Goal: Transaction & Acquisition: Purchase product/service

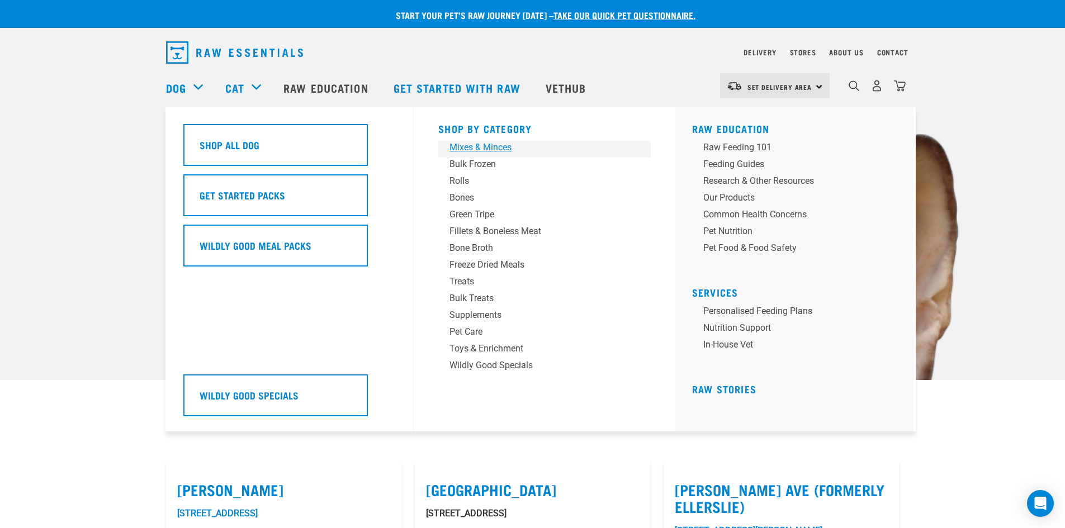
click at [485, 142] on div "Mixes & Minces" at bounding box center [537, 147] width 174 height 13
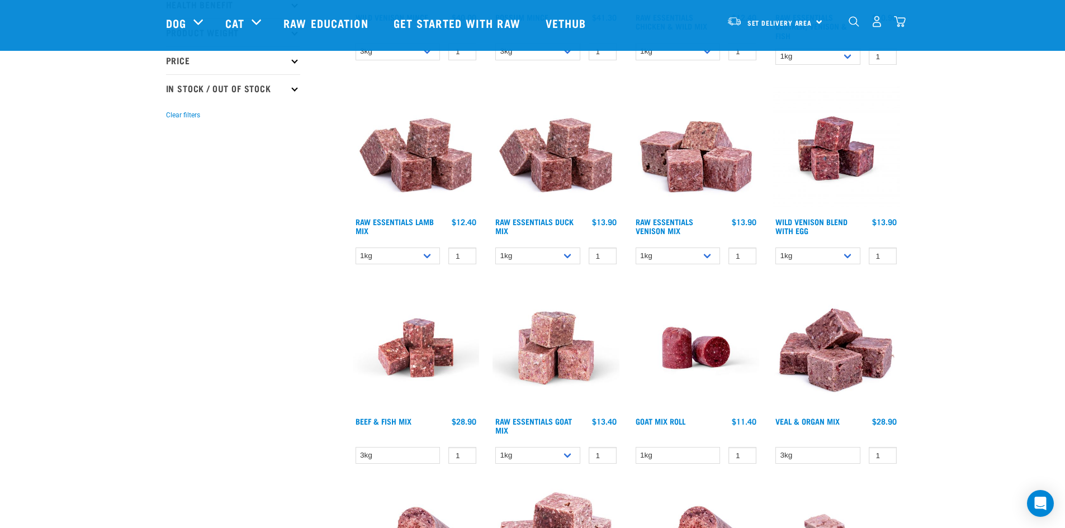
scroll to position [280, 0]
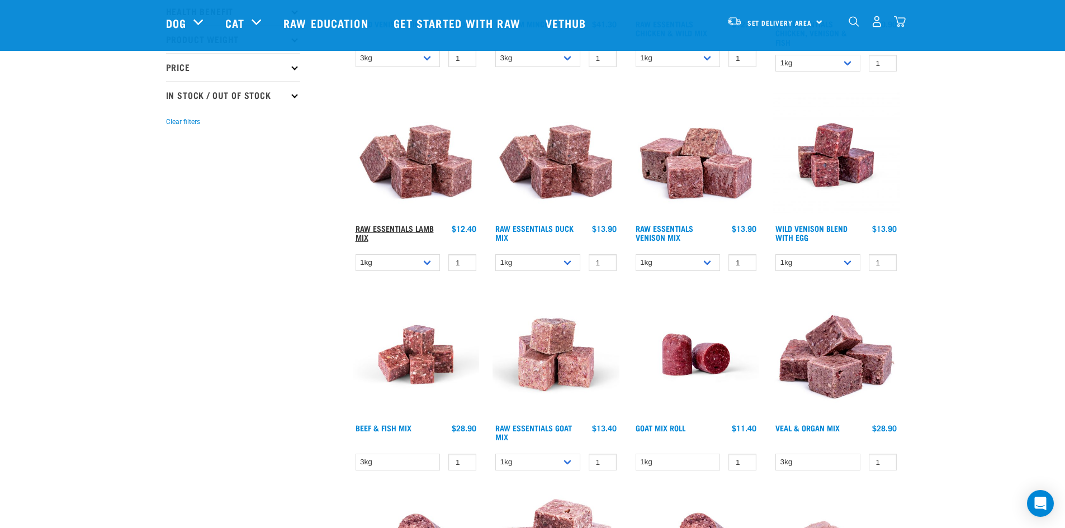
click at [402, 228] on link "Raw Essentials Lamb Mix" at bounding box center [395, 232] width 78 height 13
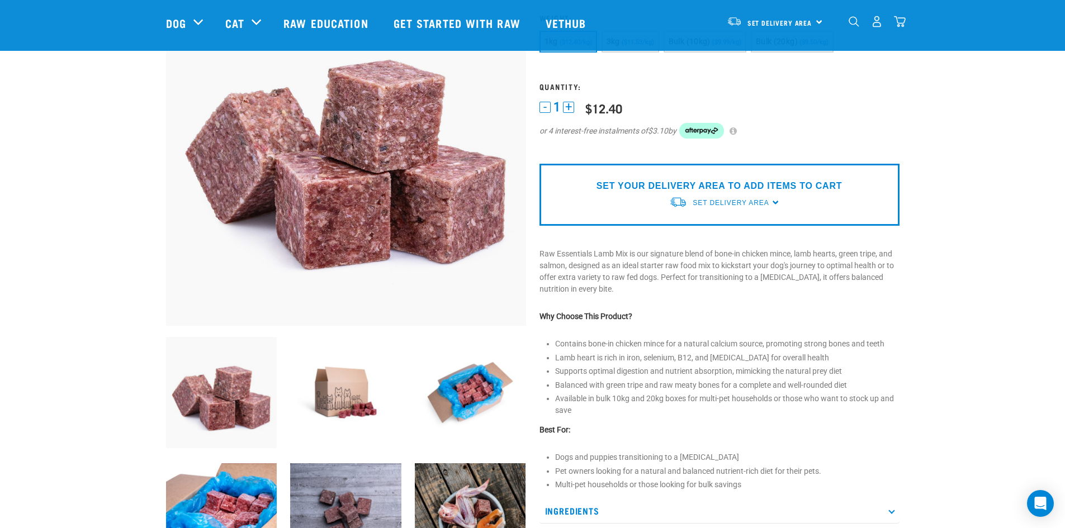
scroll to position [56, 0]
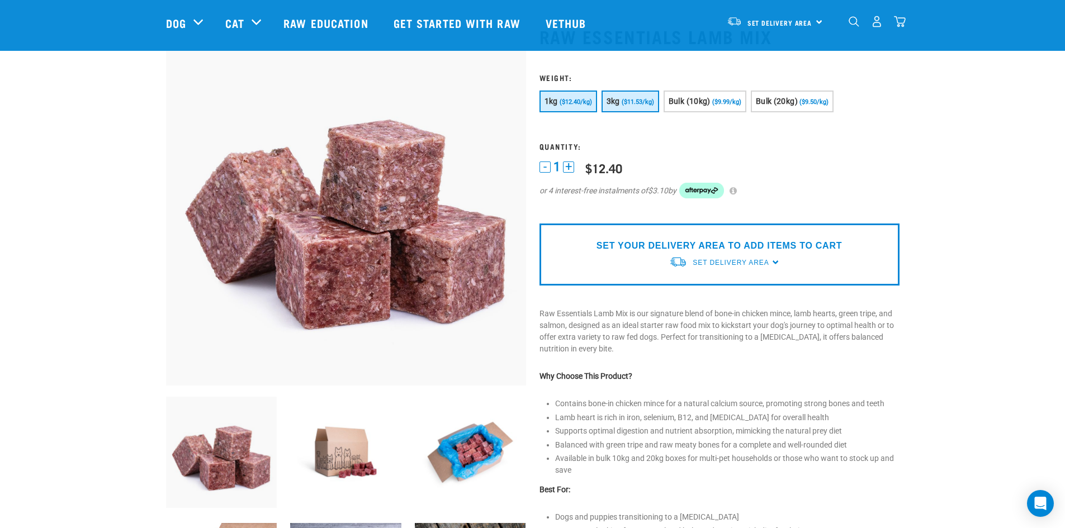
click at [625, 102] on span "($11.53/kg)" at bounding box center [638, 101] width 32 height 7
click at [580, 100] on span "($12.40/kg)" at bounding box center [576, 101] width 32 height 7
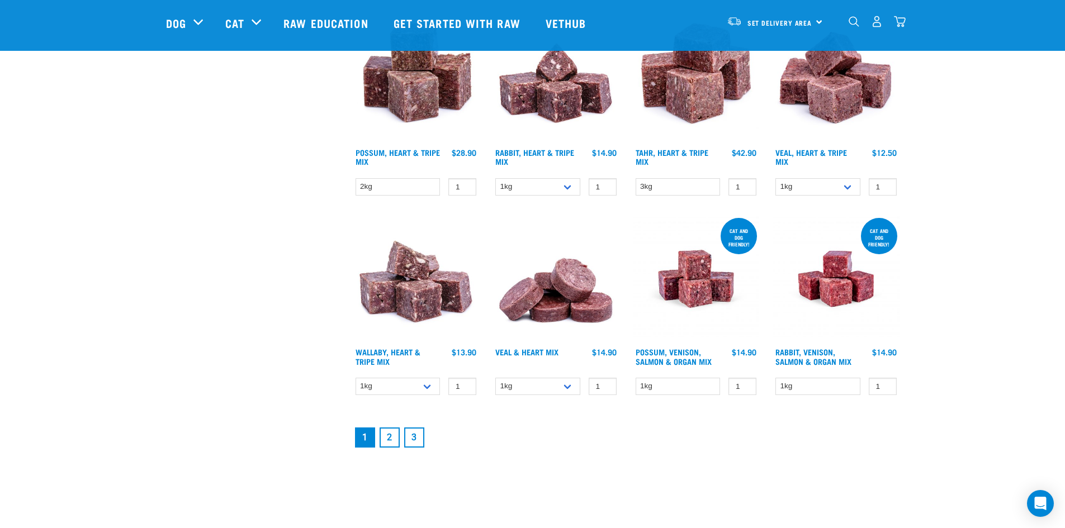
scroll to position [1360, 0]
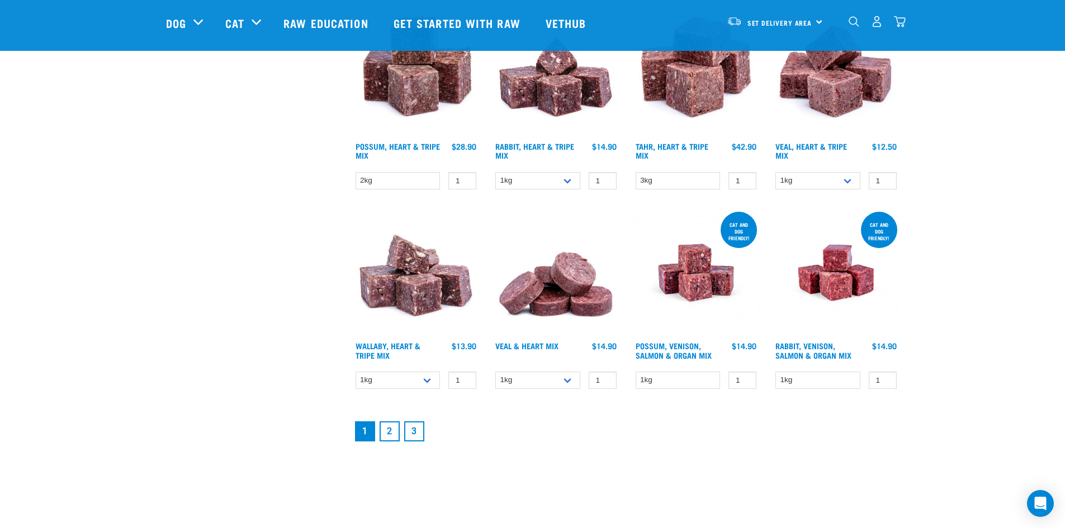
click at [388, 433] on link "2" at bounding box center [390, 432] width 20 height 20
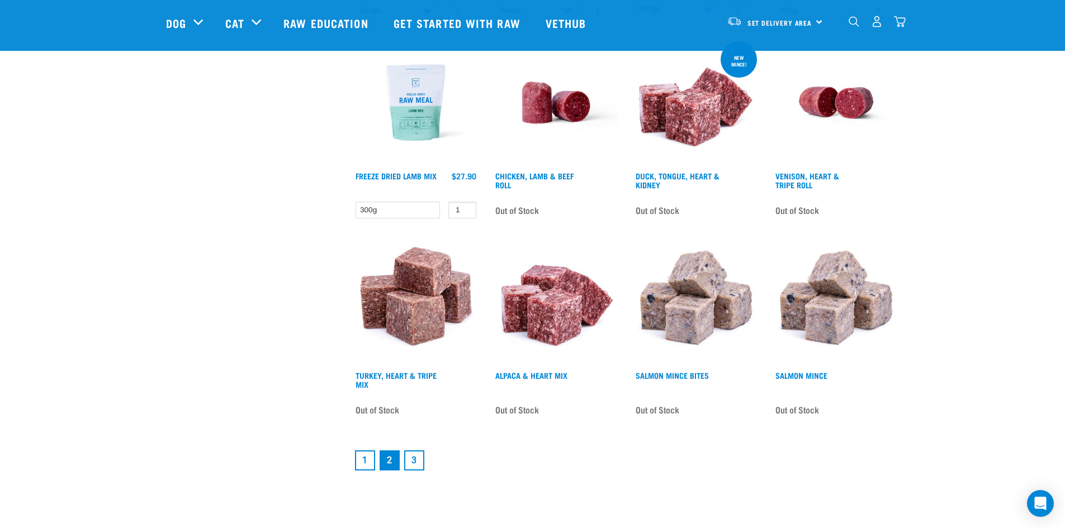
scroll to position [1342, 0]
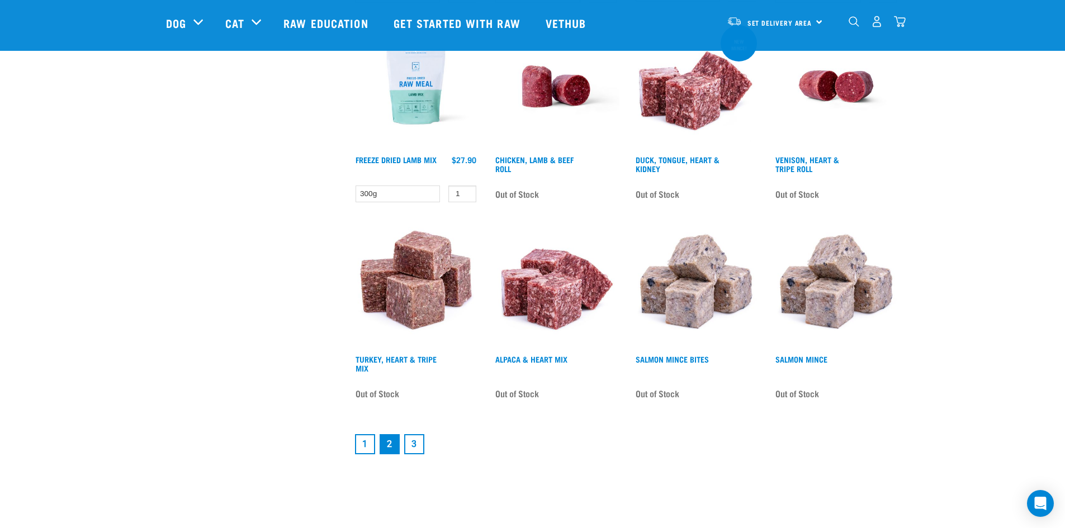
click at [419, 452] on link "3" at bounding box center [414, 445] width 20 height 20
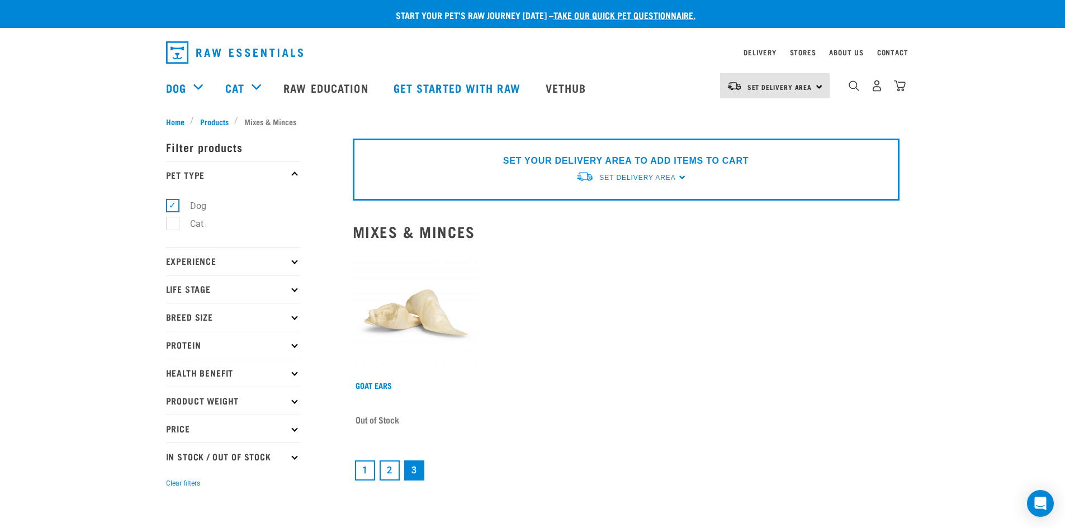
click at [355, 471] on link "1" at bounding box center [365, 471] width 20 height 20
click at [361, 463] on link "1" at bounding box center [365, 471] width 20 height 20
click at [361, 469] on link "1" at bounding box center [365, 471] width 20 height 20
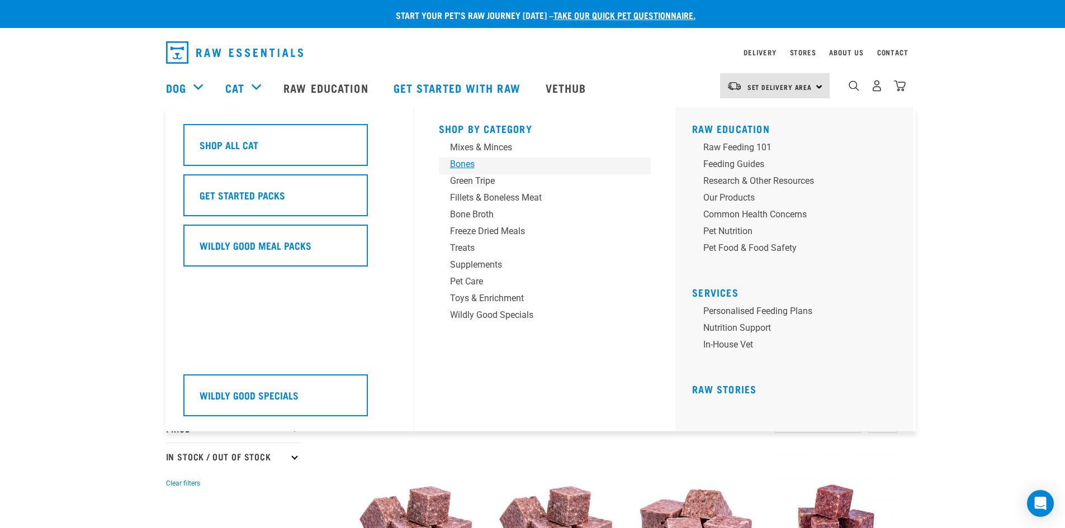
click at [482, 164] on div "Bones" at bounding box center [537, 164] width 174 height 13
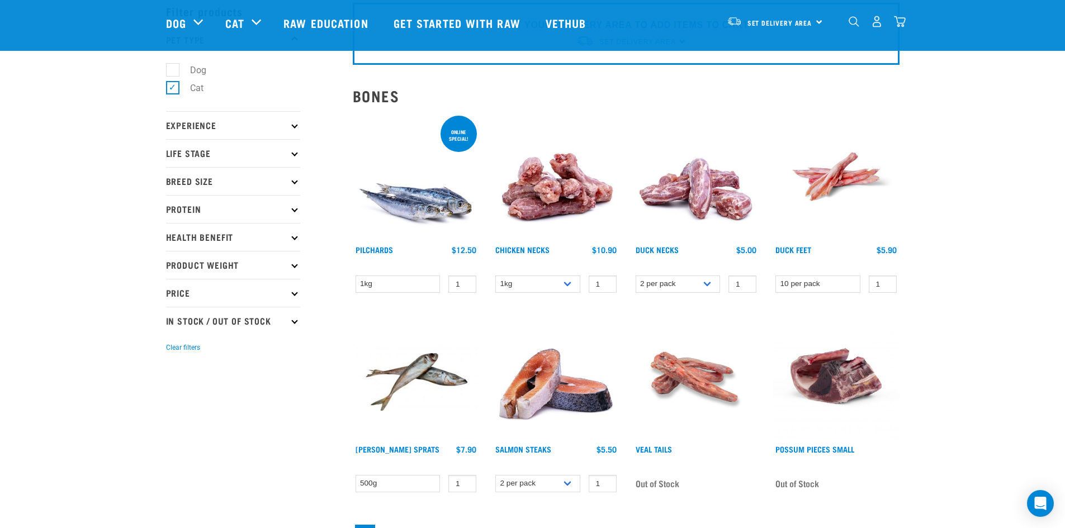
scroll to position [56, 0]
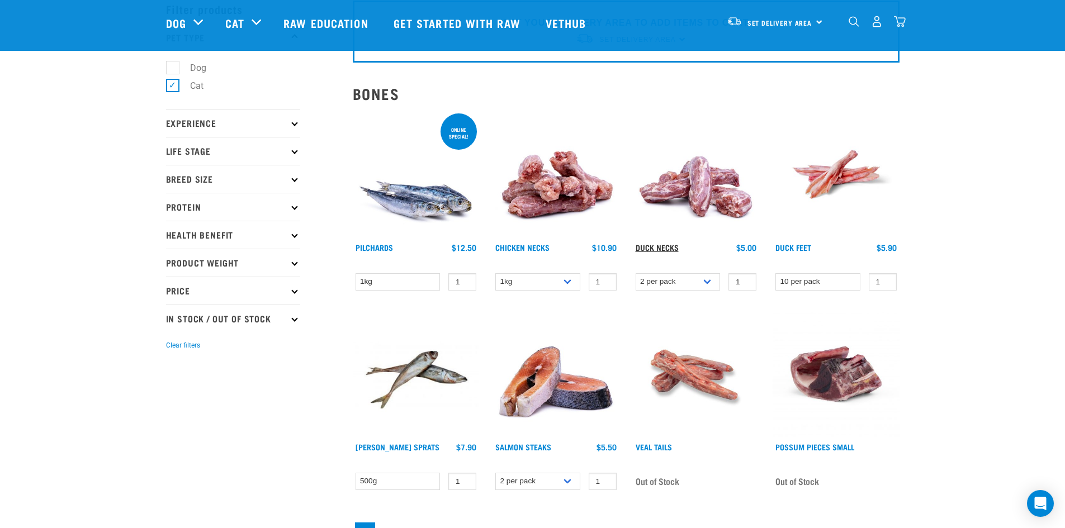
click at [662, 249] on link "Duck Necks" at bounding box center [657, 248] width 43 height 4
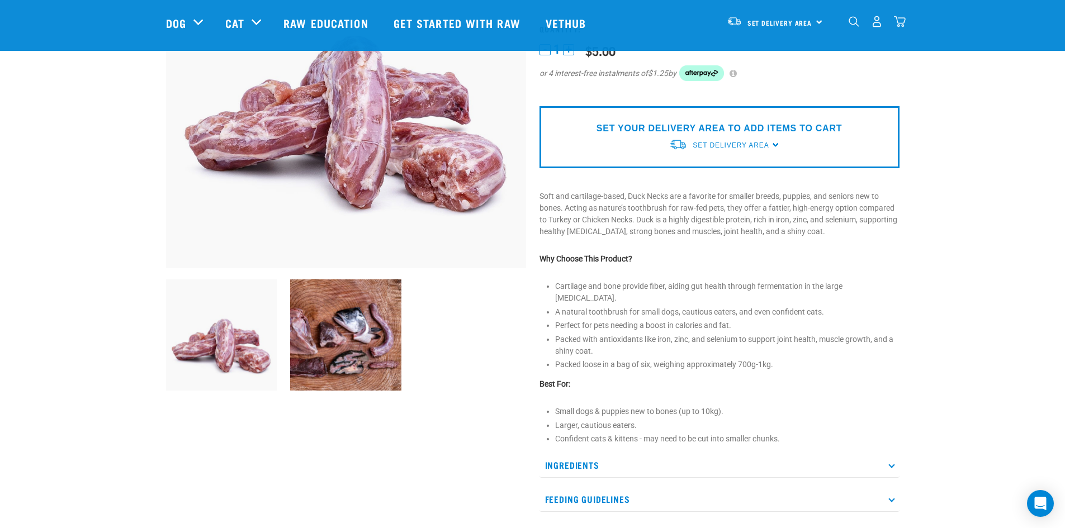
scroll to position [168, 0]
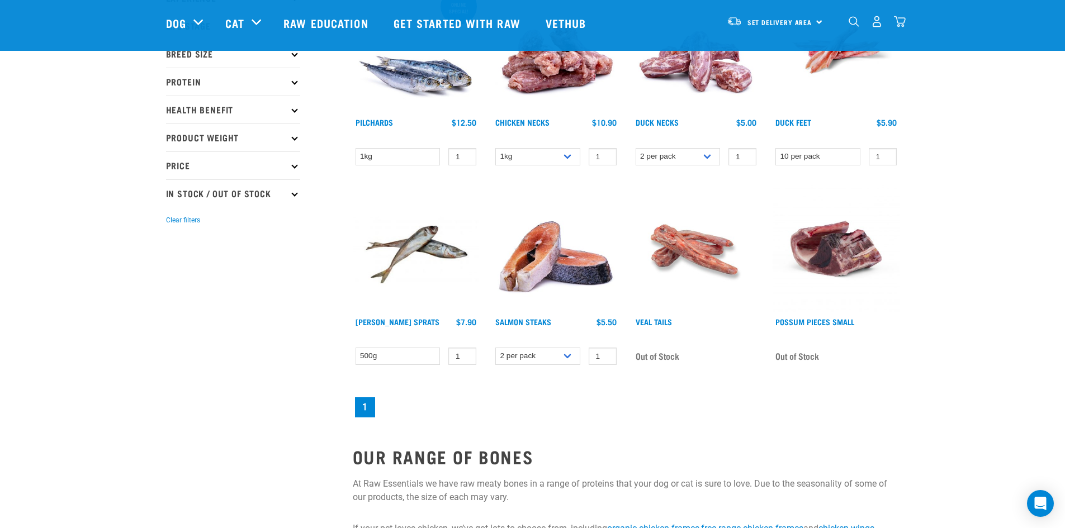
scroll to position [187, 0]
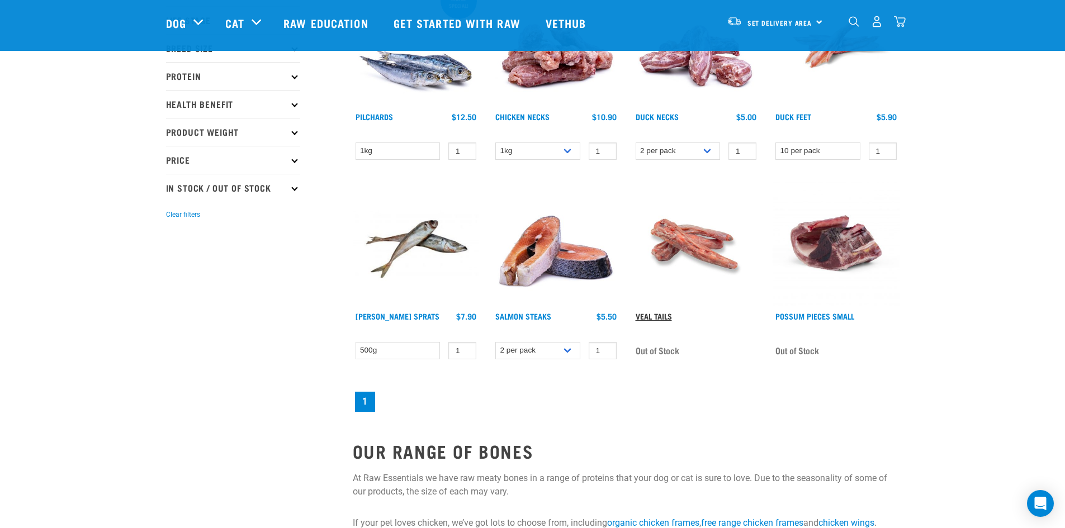
click at [661, 318] on link "Veal Tails" at bounding box center [654, 316] width 36 height 4
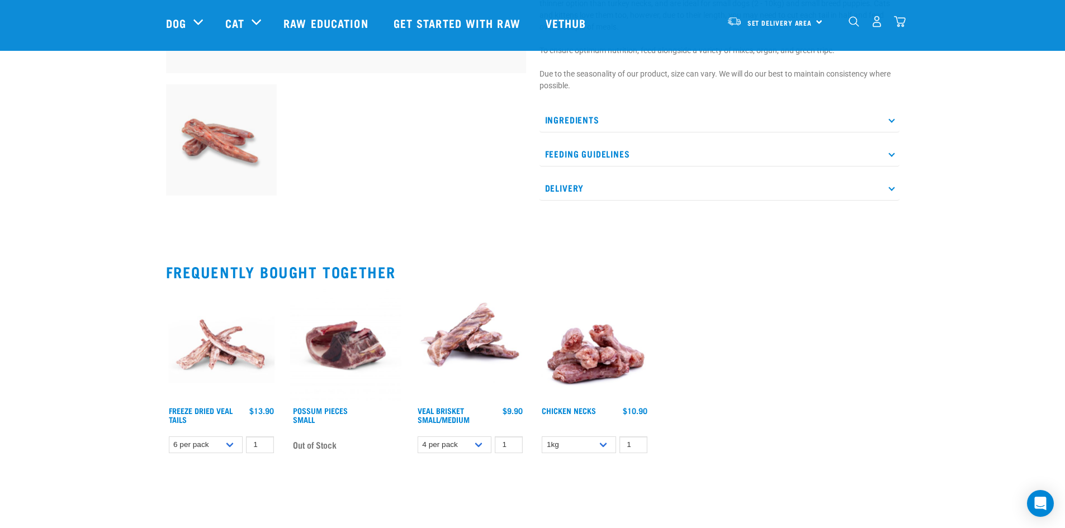
scroll to position [391, 0]
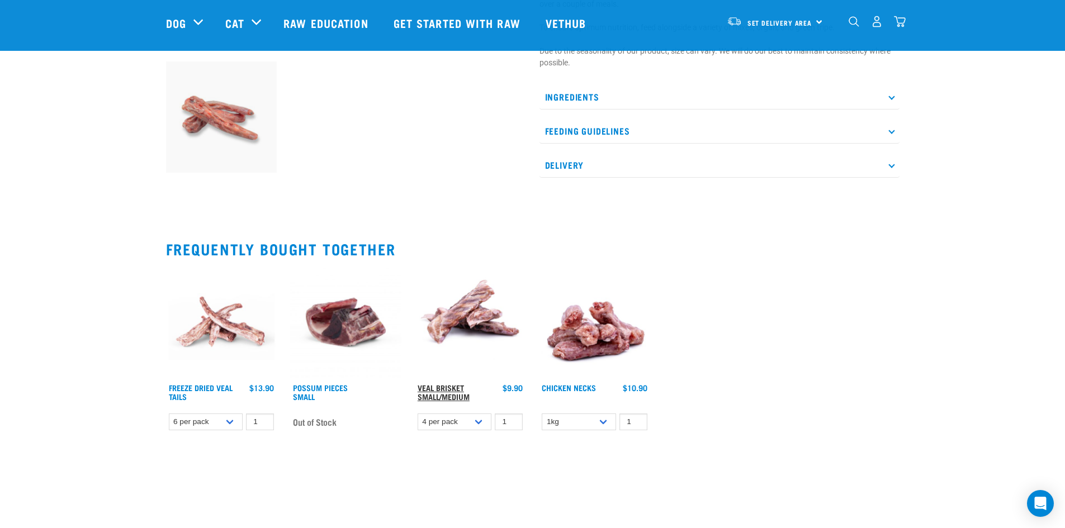
click at [436, 394] on link "Veal Brisket Small/Medium" at bounding box center [444, 392] width 52 height 13
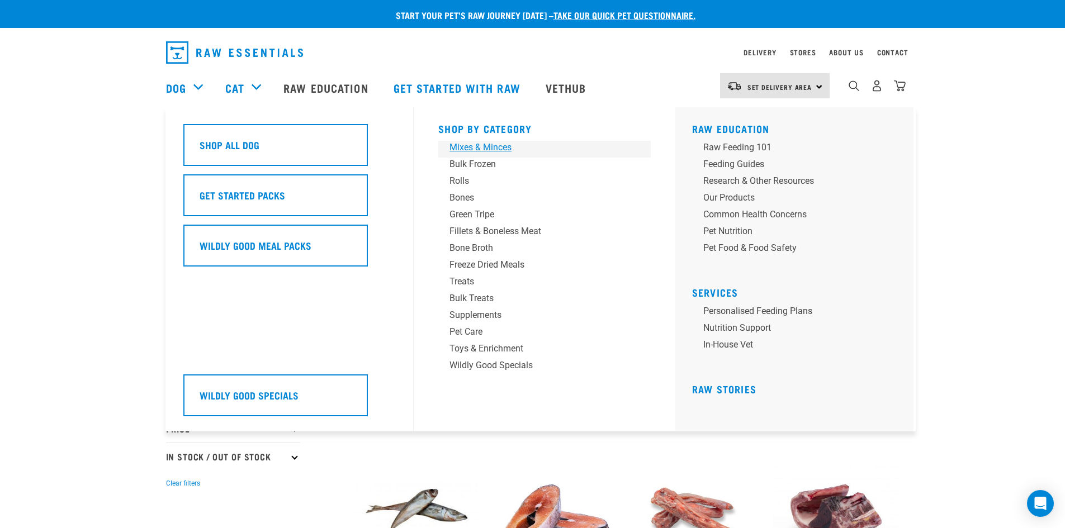
click at [469, 145] on div "Mixes & Minces" at bounding box center [537, 147] width 174 height 13
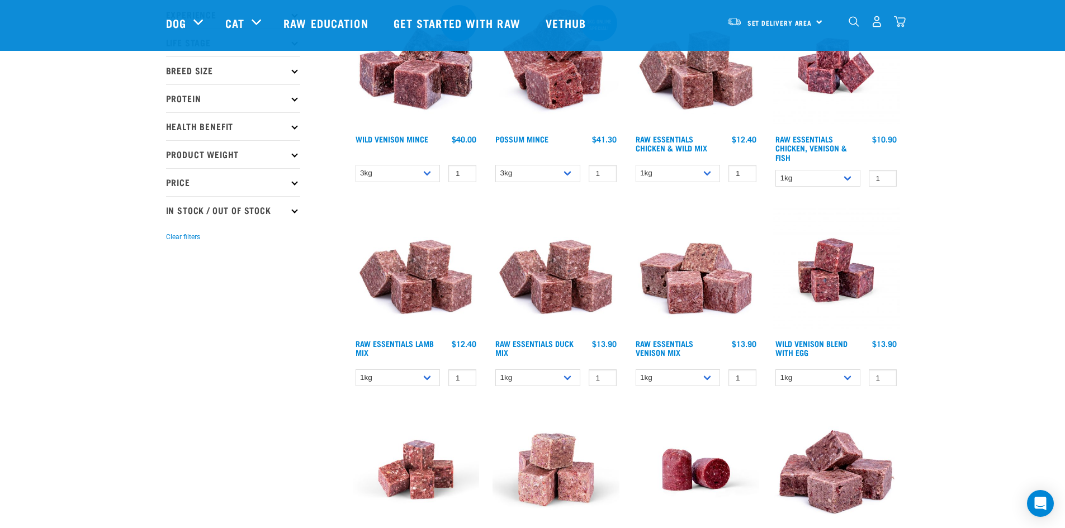
scroll to position [168, 0]
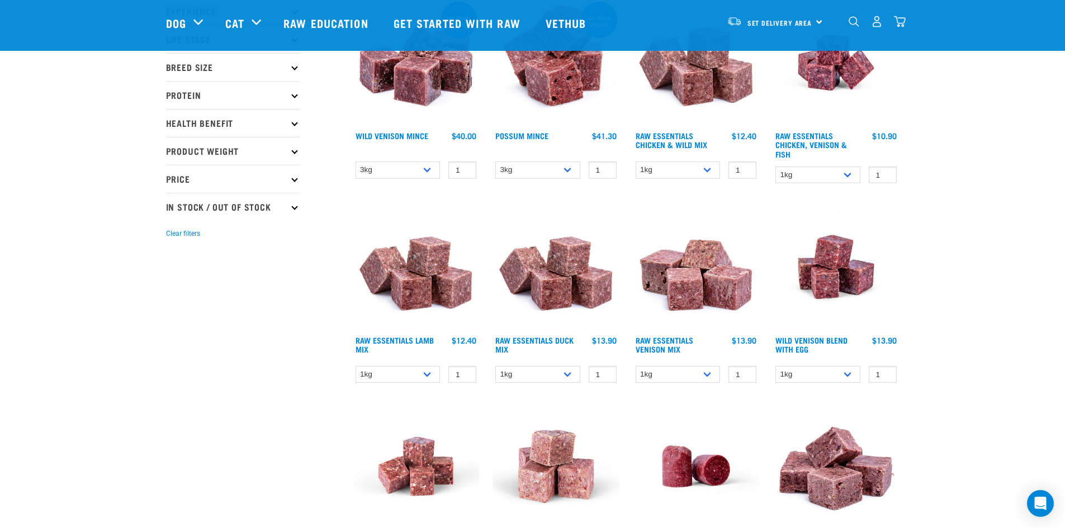
click at [418, 273] on img at bounding box center [416, 267] width 127 height 127
click at [405, 341] on link "Raw Essentials Lamb Mix" at bounding box center [395, 344] width 78 height 13
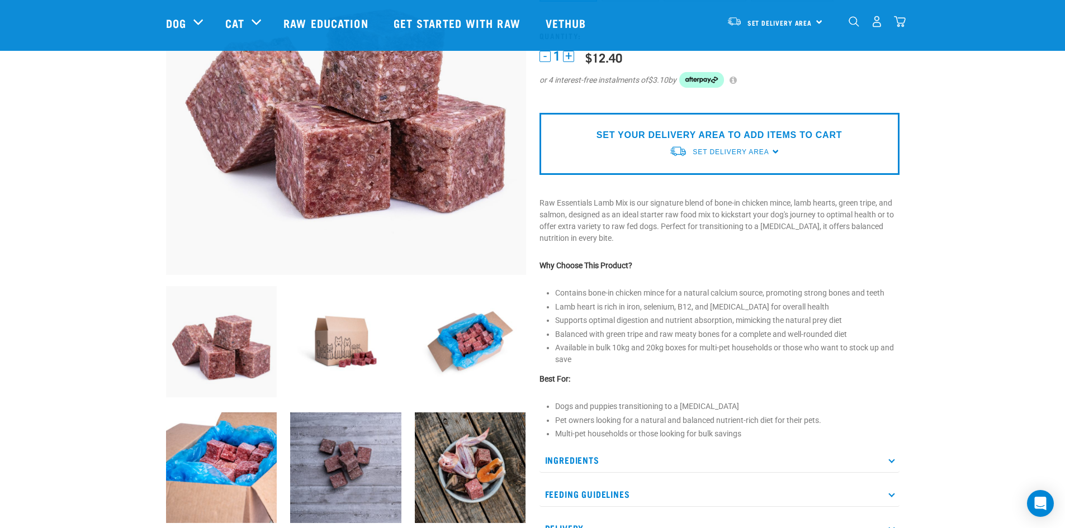
scroll to position [168, 0]
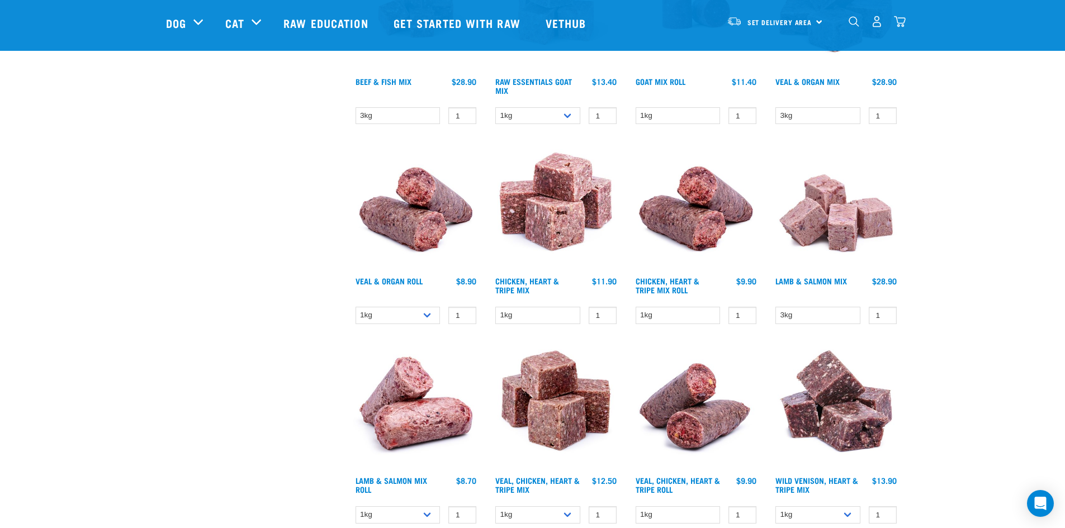
scroll to position [689, 0]
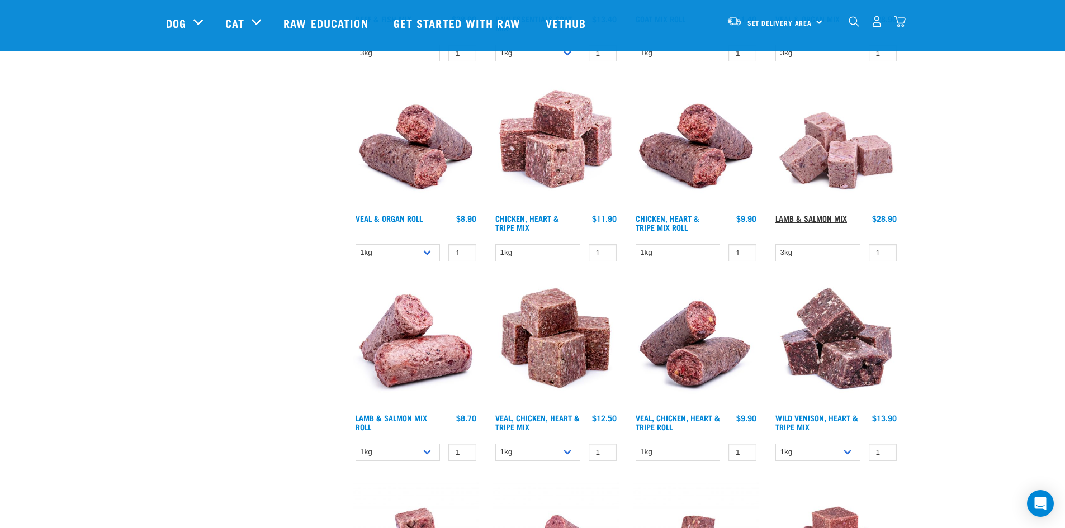
click at [803, 216] on link "Lamb & Salmon Mix" at bounding box center [812, 218] width 72 height 4
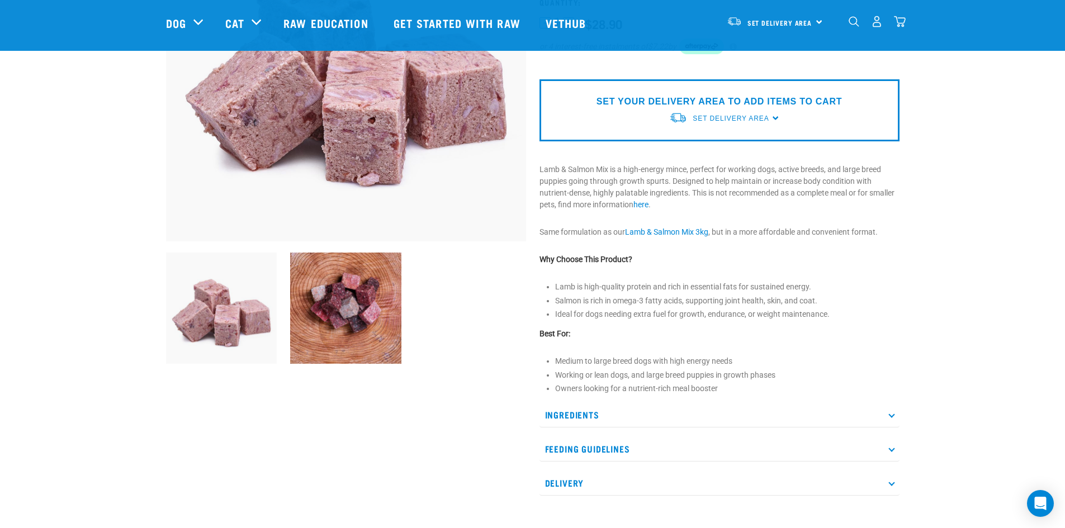
scroll to position [224, 0]
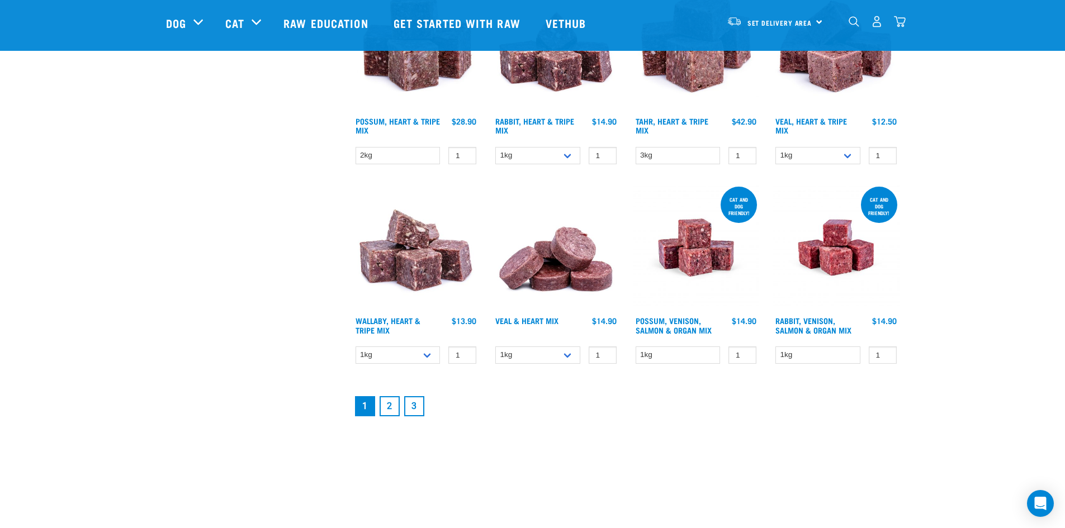
scroll to position [1386, 0]
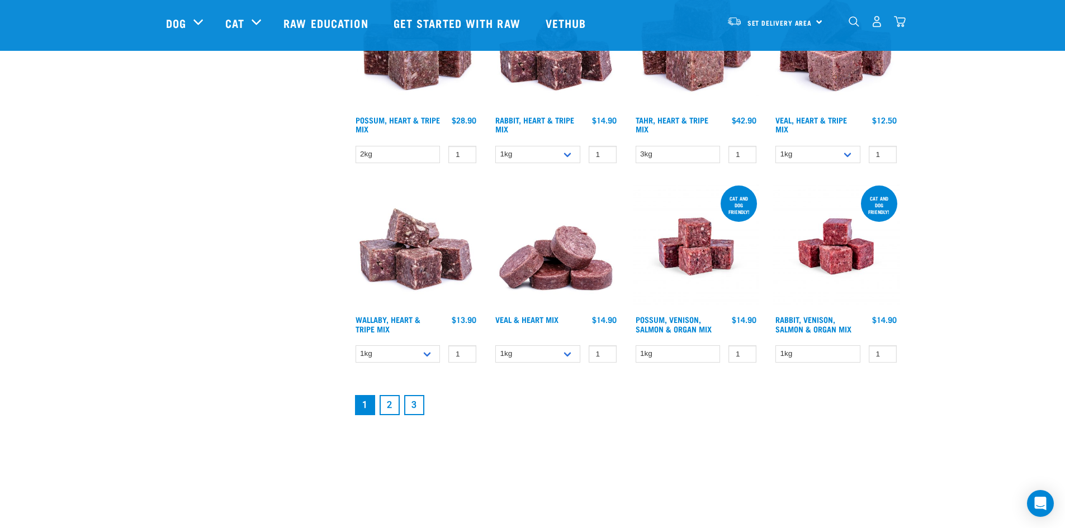
click at [392, 325] on h4 "Wallaby, Heart & Tripe Mix" at bounding box center [398, 326] width 85 height 22
click at [382, 322] on link "Wallaby, Heart & Tripe Mix" at bounding box center [388, 324] width 65 height 13
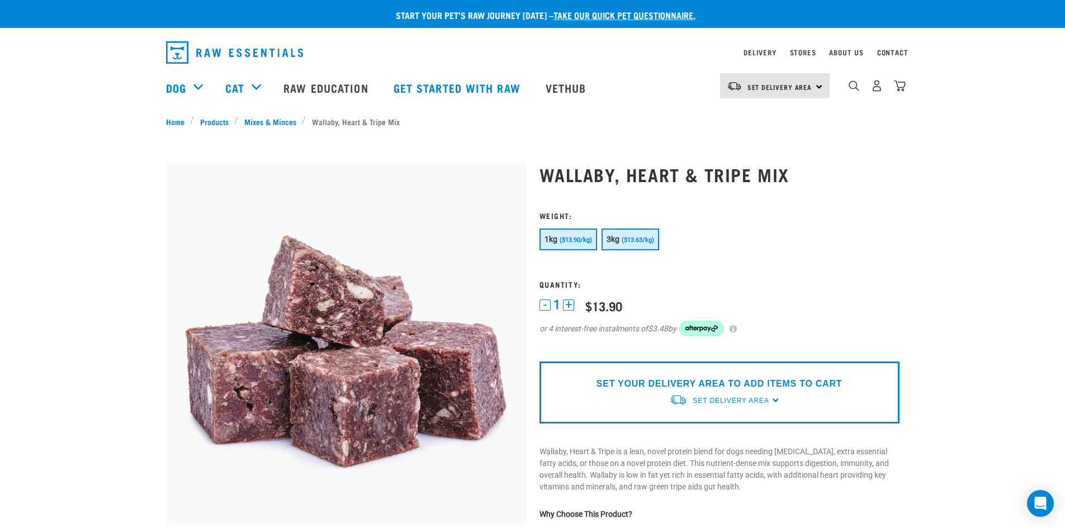
click at [625, 243] on span "($13.63/kg)" at bounding box center [638, 240] width 32 height 7
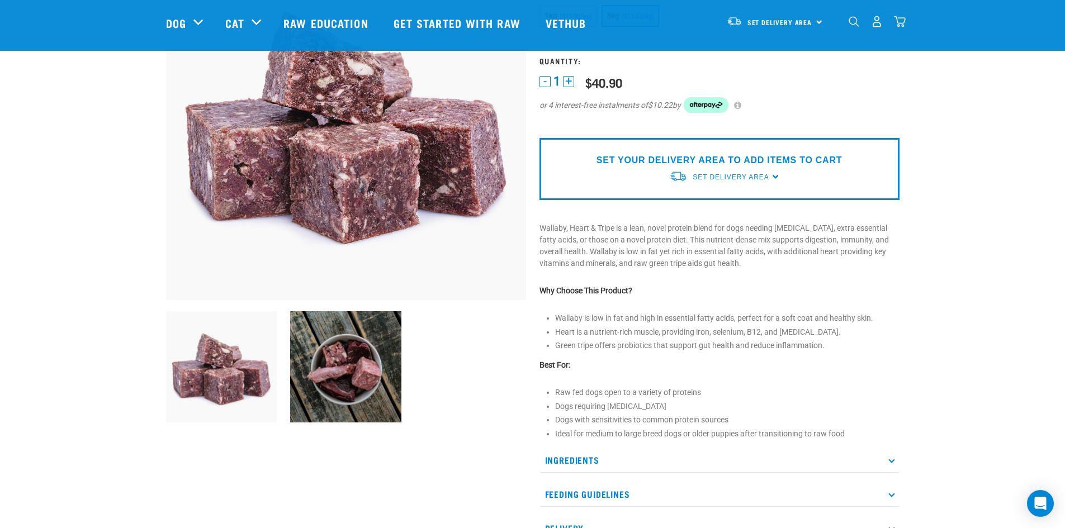
scroll to position [168, 0]
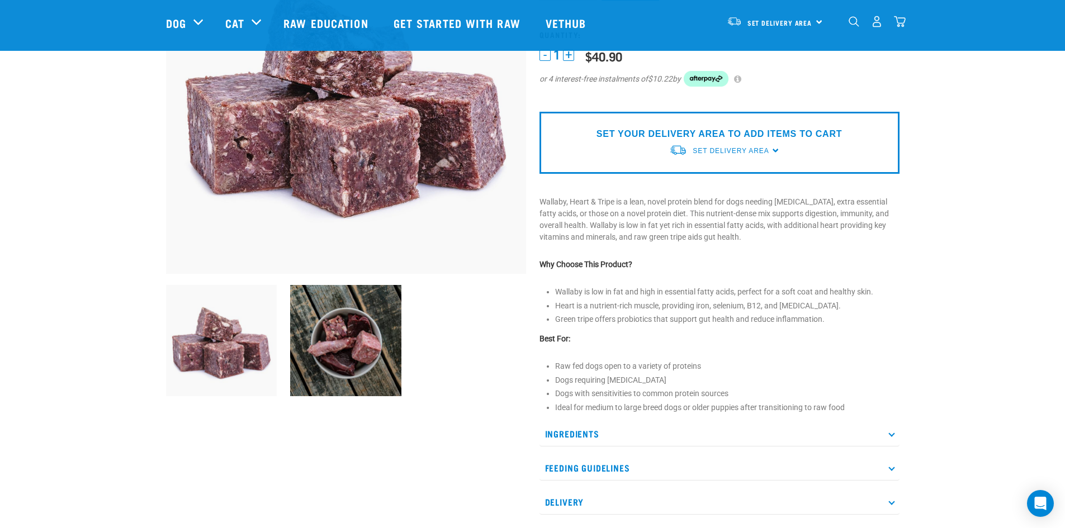
click at [893, 466] on p "Feeding Guidelines" at bounding box center [720, 468] width 360 height 25
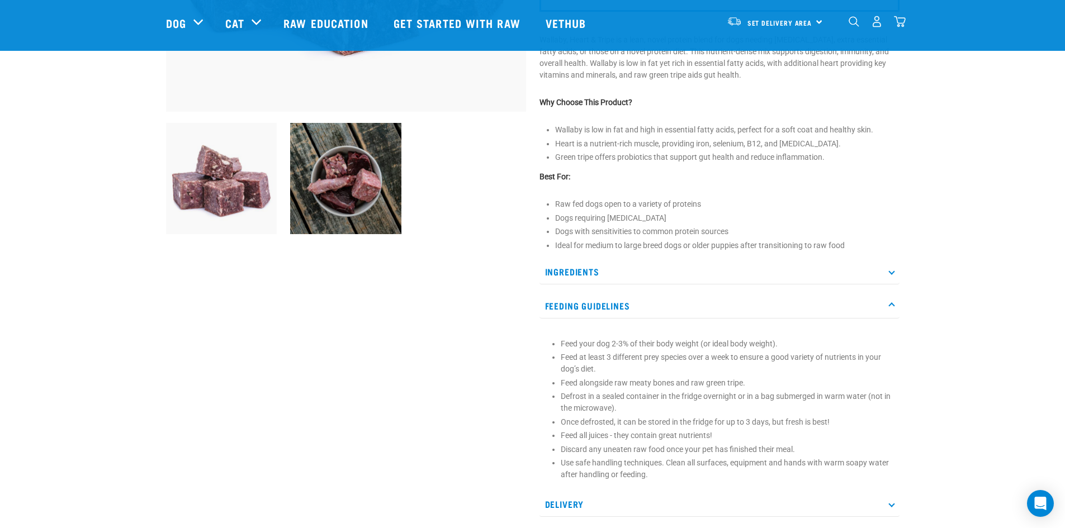
scroll to position [336, 0]
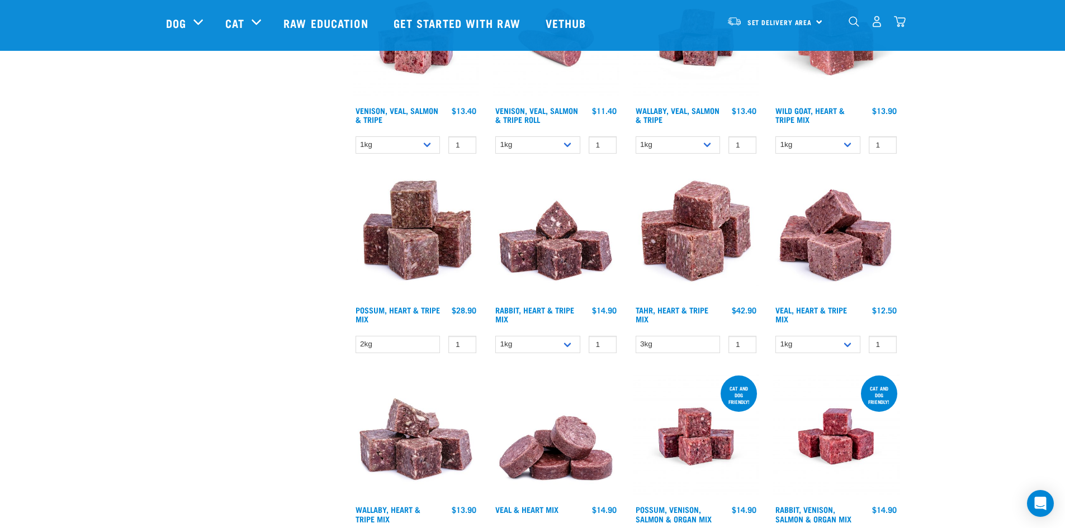
scroll to position [1189, 0]
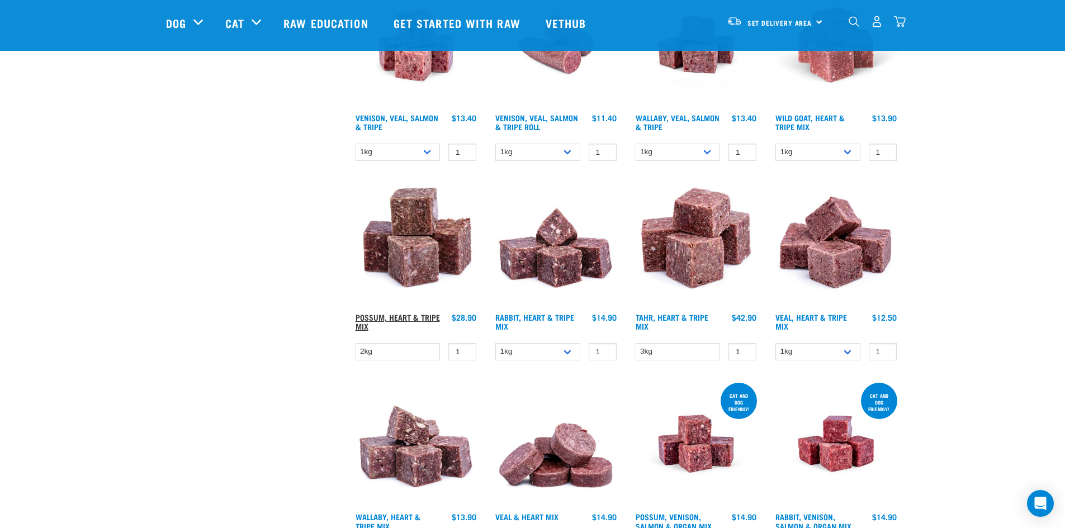
click at [390, 318] on link "Possum, Heart & Tripe Mix" at bounding box center [398, 321] width 84 height 13
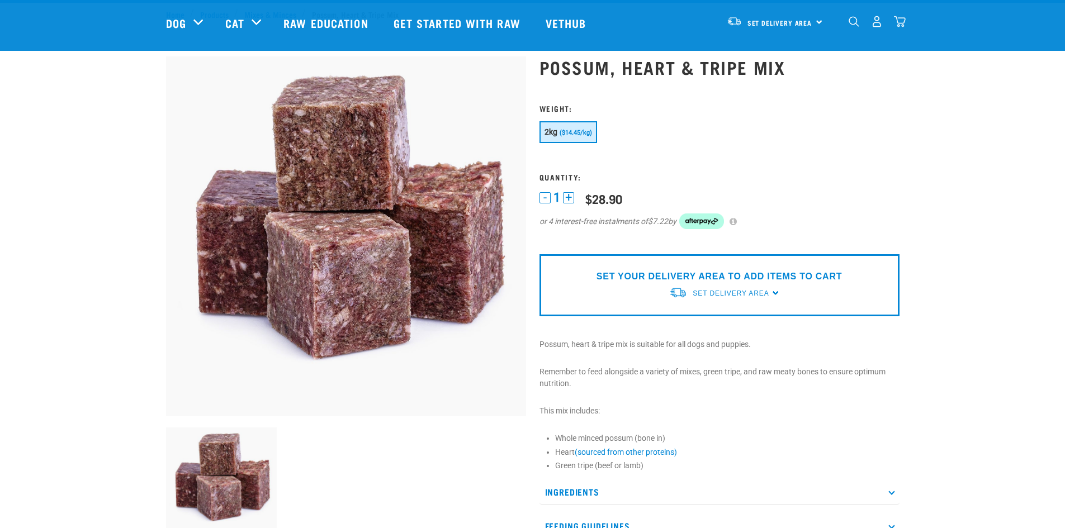
scroll to position [112, 0]
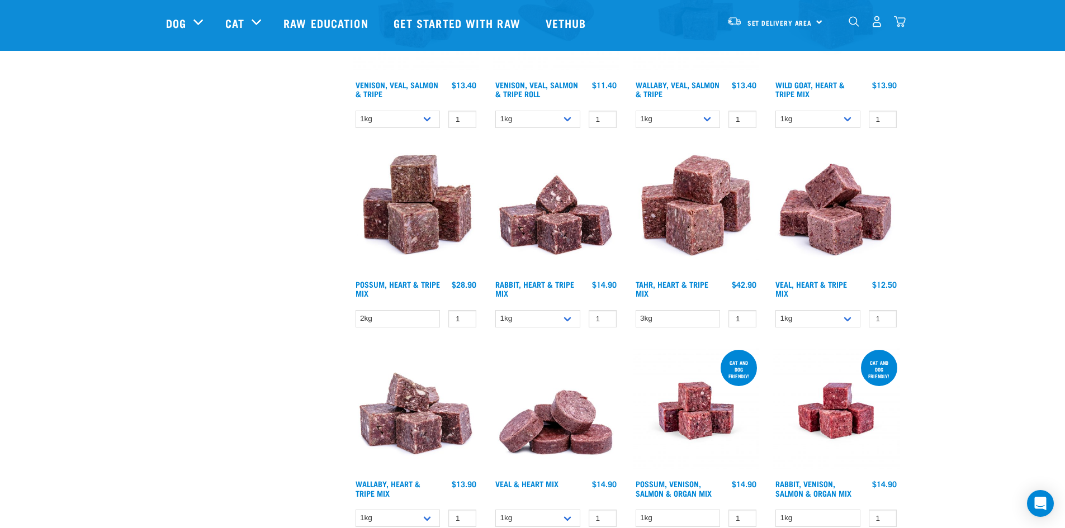
scroll to position [1215, 0]
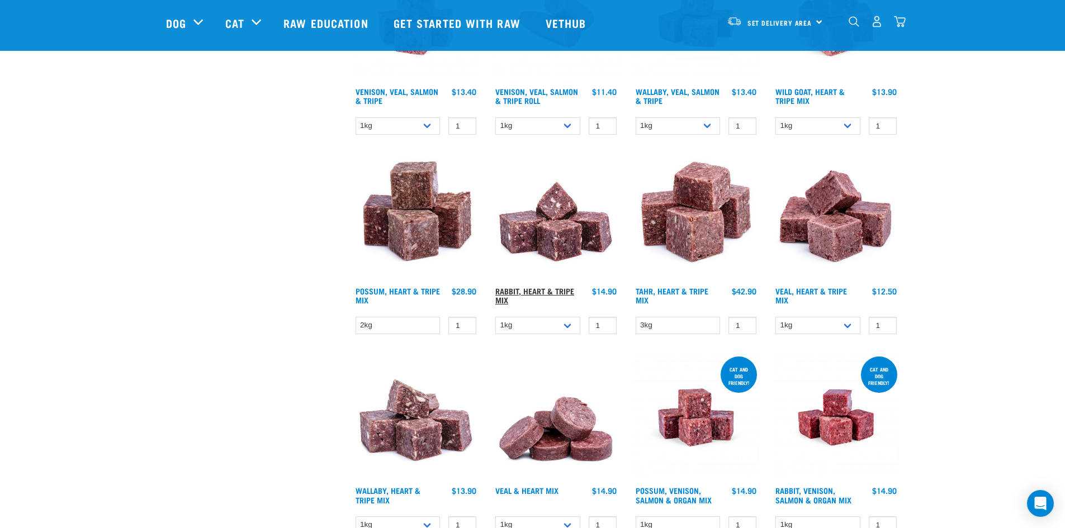
click at [553, 289] on link "Rabbit, Heart & Tripe Mix" at bounding box center [534, 295] width 79 height 13
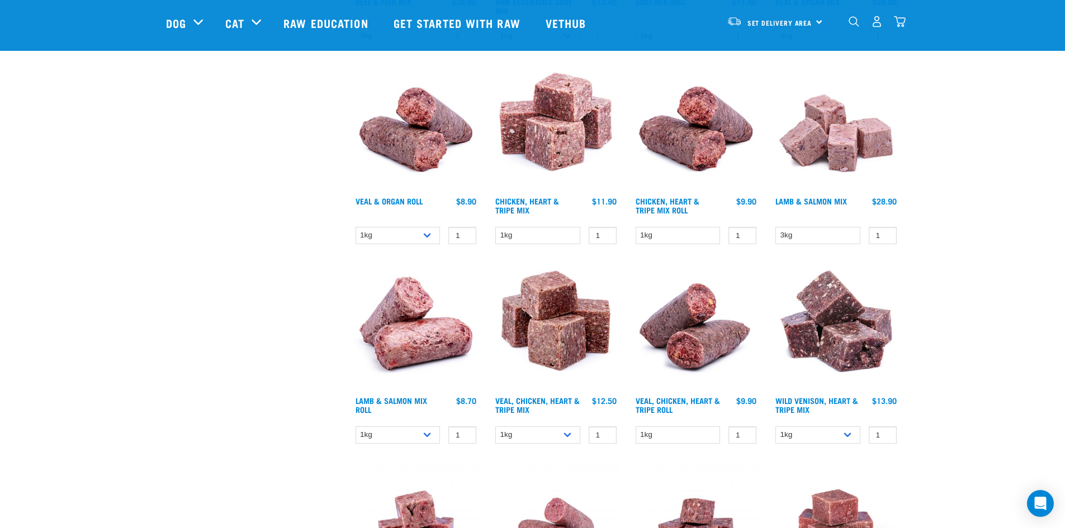
scroll to position [682, 0]
